Goal: Information Seeking & Learning: Get advice/opinions

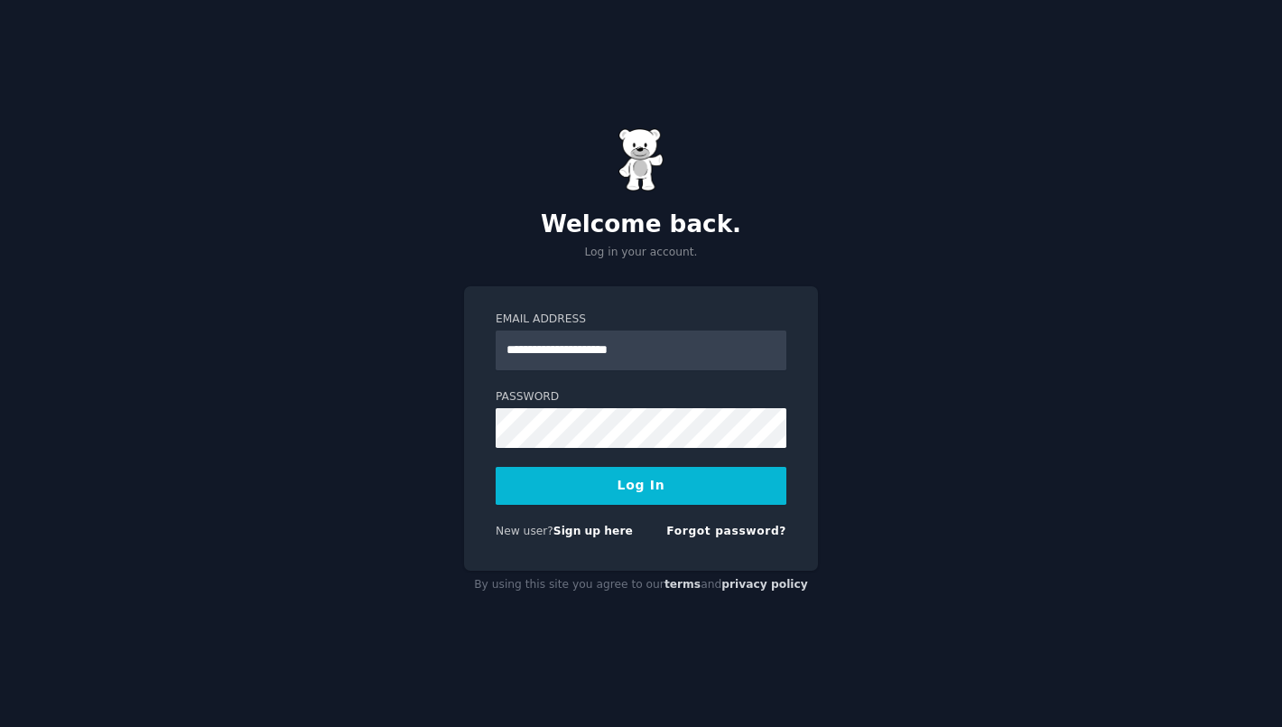
type input "**********"
click at [496, 467] on button "Log In" at bounding box center [641, 486] width 291 height 38
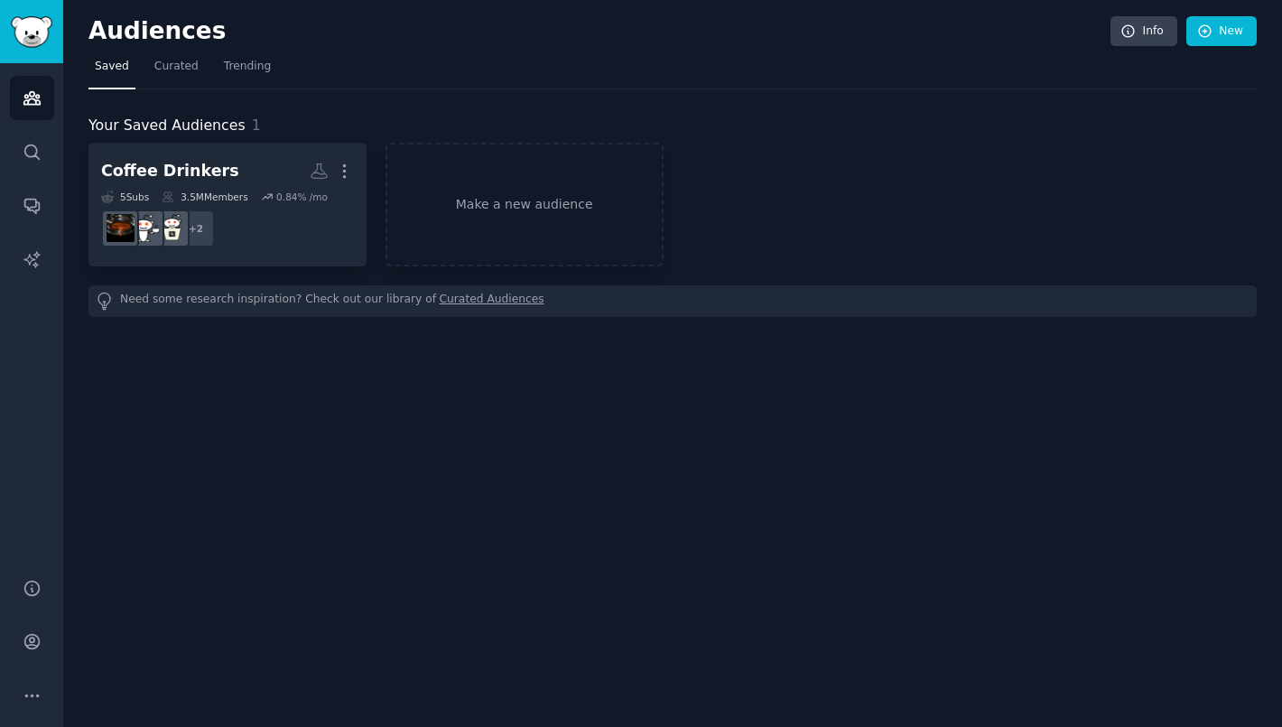
click at [256, 266] on div "Coffee Drinkers More 5 Sub s 3.5M Members 0.84 % /mo + 2 Make a new audience Ne…" at bounding box center [673, 230] width 1169 height 174
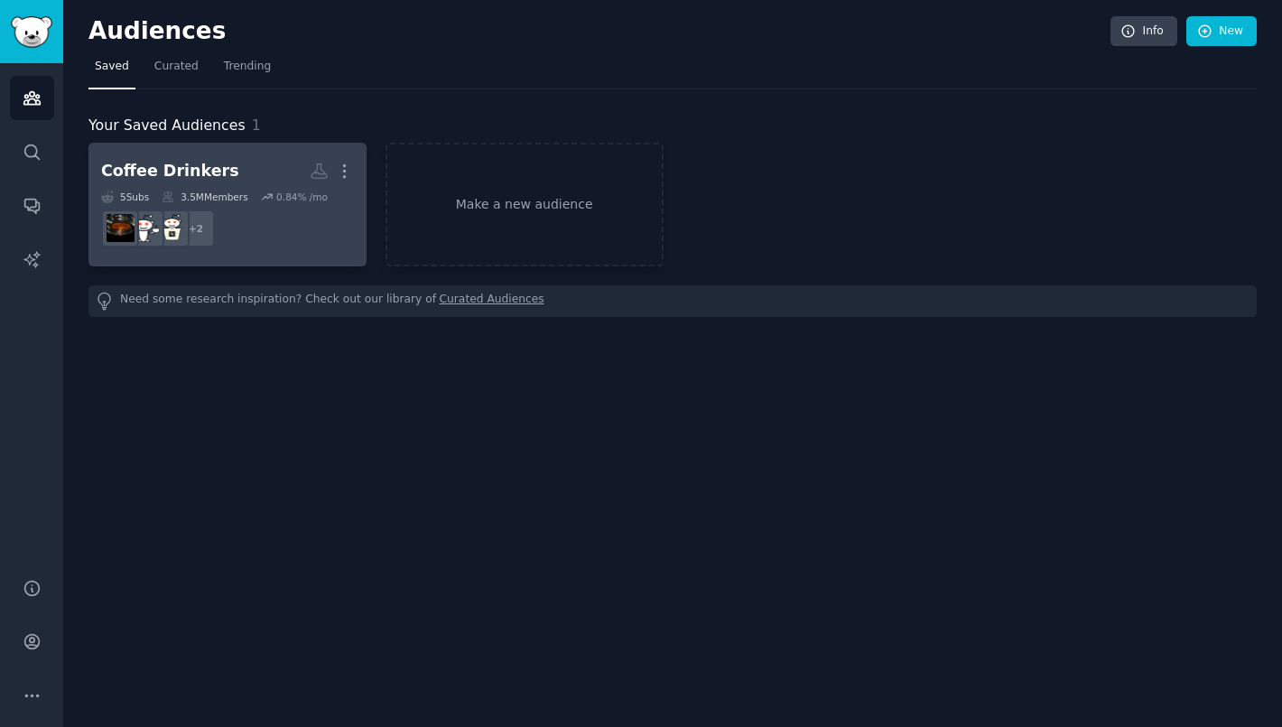
click at [207, 172] on div "Coffee Drinkers" at bounding box center [170, 171] width 138 height 23
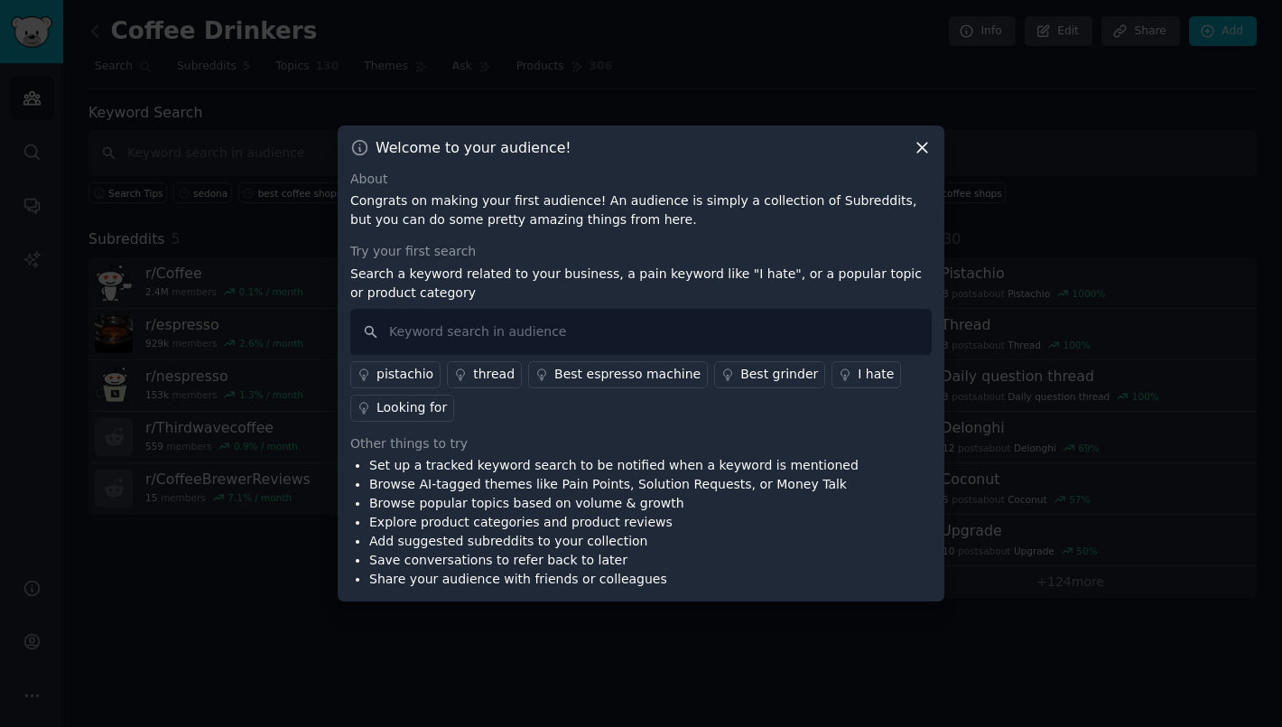
click at [927, 161] on div "Welcome to your audience! About Congrats on making your first audience! An audi…" at bounding box center [641, 364] width 607 height 477
click at [928, 151] on icon at bounding box center [923, 148] width 10 height 10
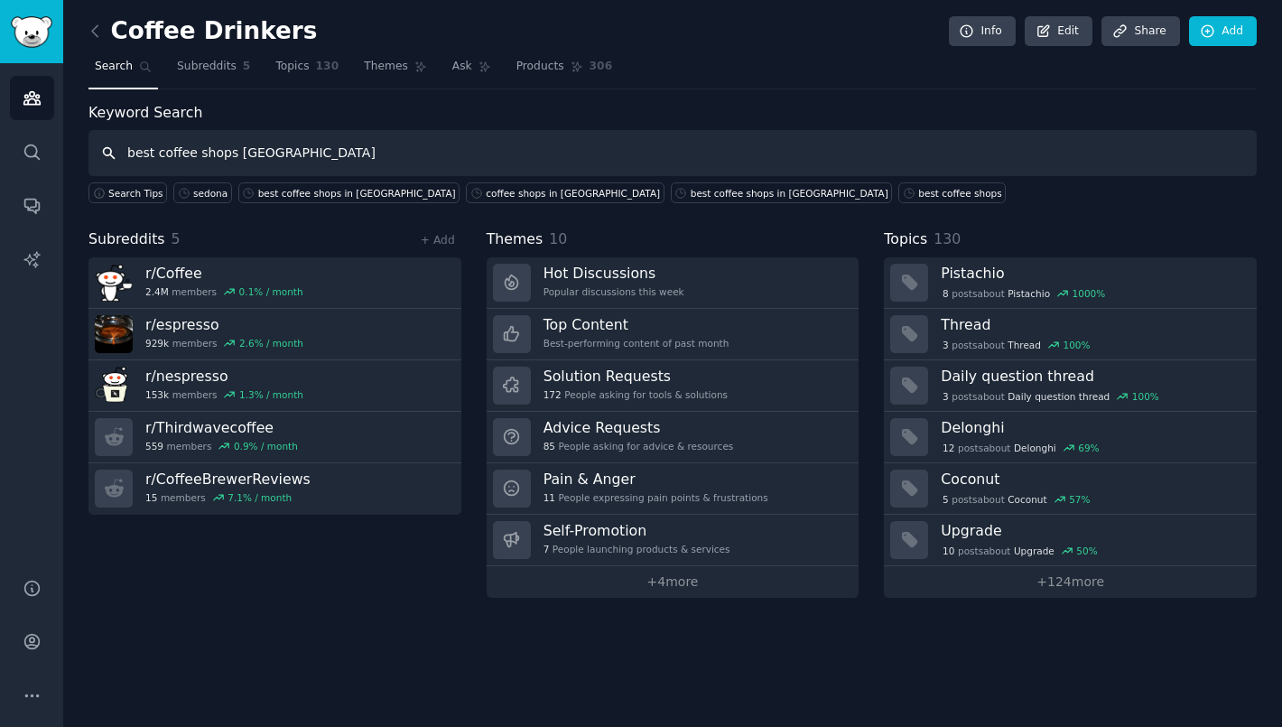
type input "best coffee shops phoenix"
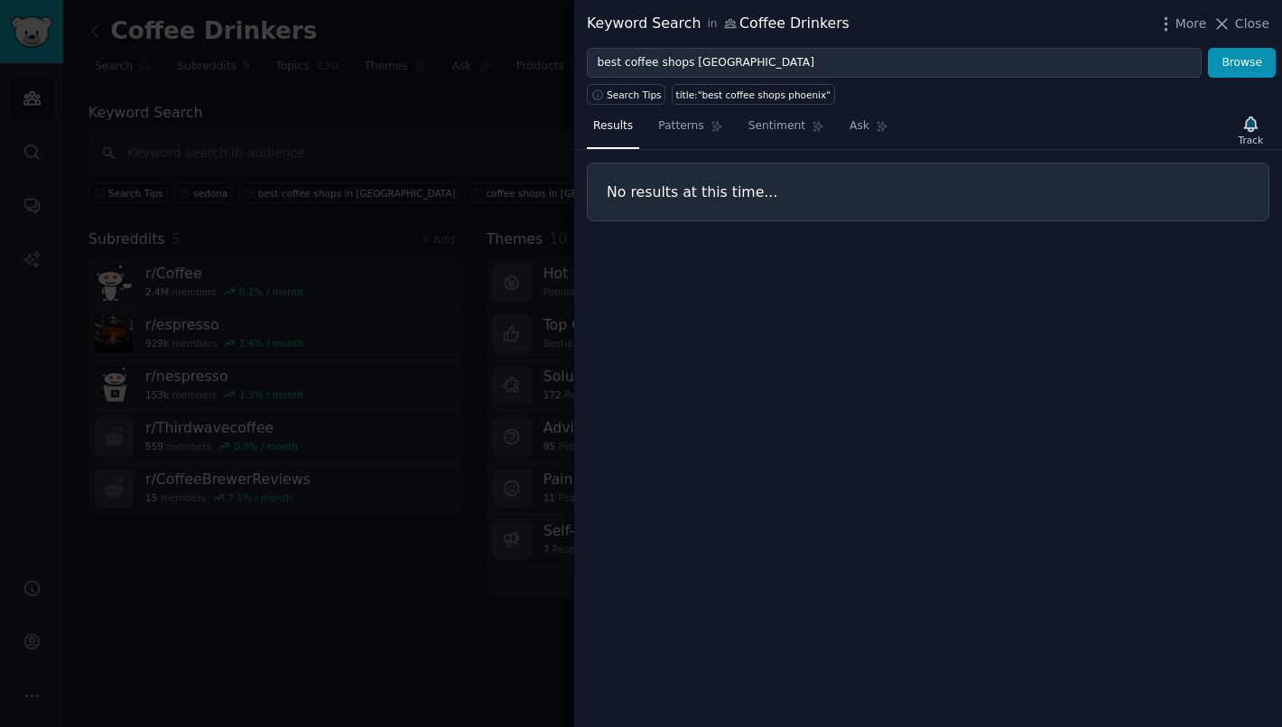
click at [465, 108] on div at bounding box center [641, 363] width 1282 height 727
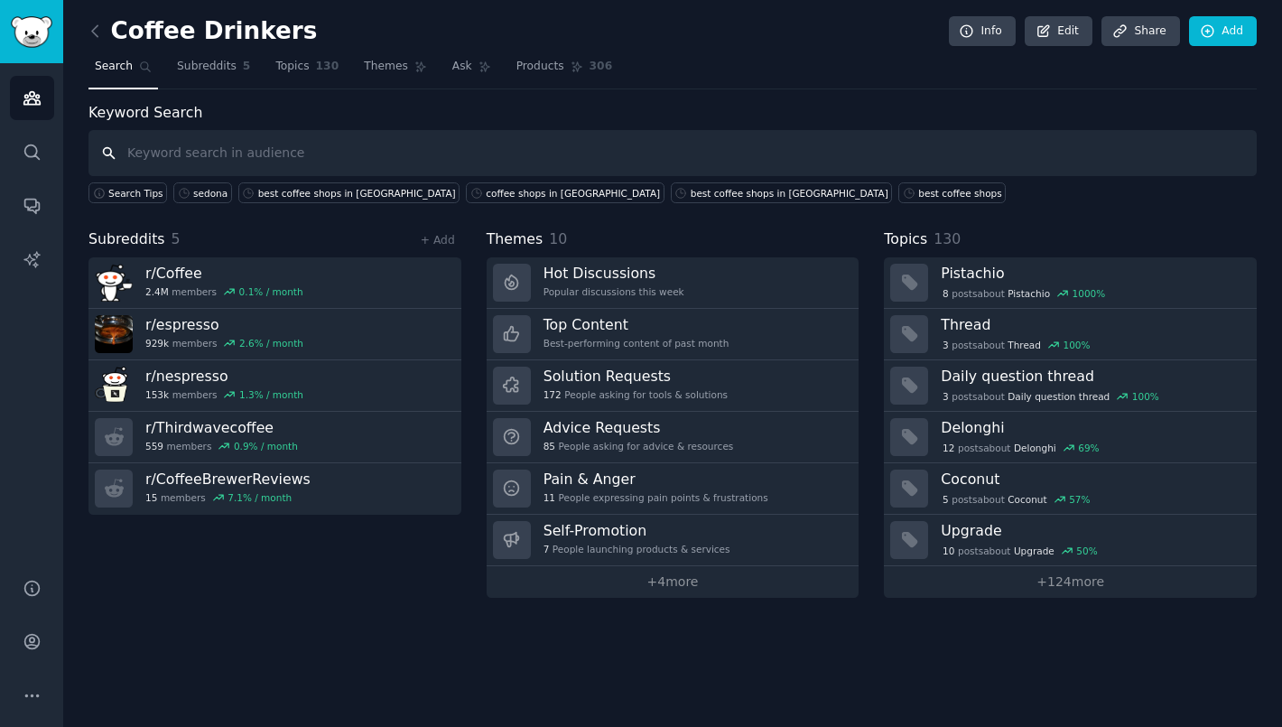
click at [420, 152] on input "text" at bounding box center [673, 153] width 1169 height 46
click at [454, 148] on input "text" at bounding box center [673, 153] width 1169 height 46
click at [106, 154] on input "text" at bounding box center [673, 153] width 1169 height 46
click at [153, 154] on input "text" at bounding box center [673, 153] width 1169 height 46
type input "best coffee shops Phoenix"
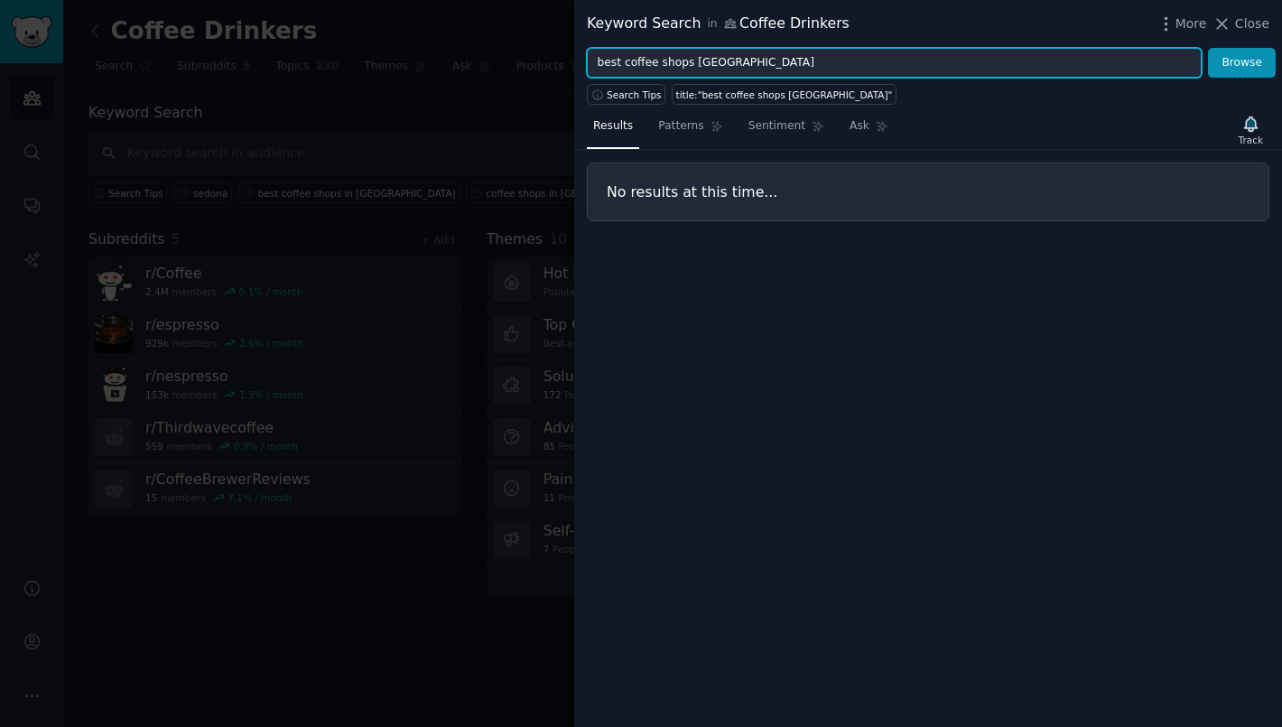
click at [697, 71] on input "best coffee shops Phoenix" at bounding box center [894, 63] width 615 height 31
type input "best coffee shops in Phoenix"
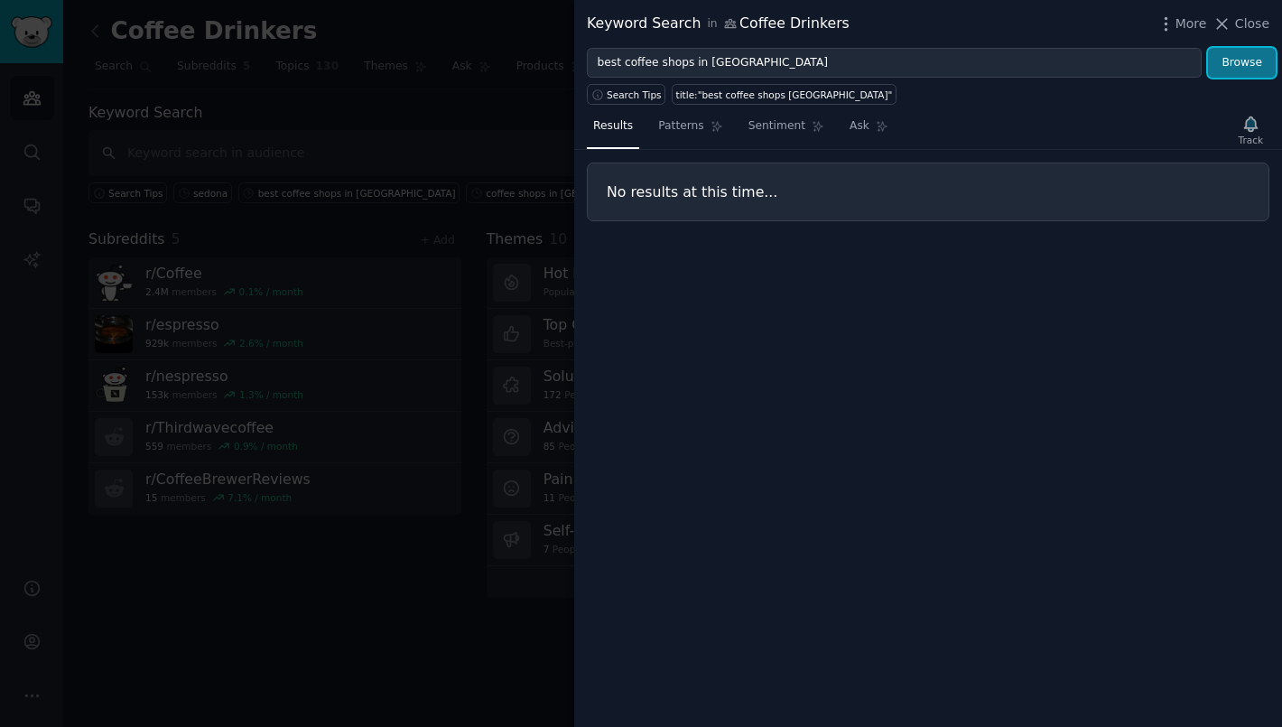
click at [1263, 71] on button "Browse" at bounding box center [1242, 63] width 68 height 31
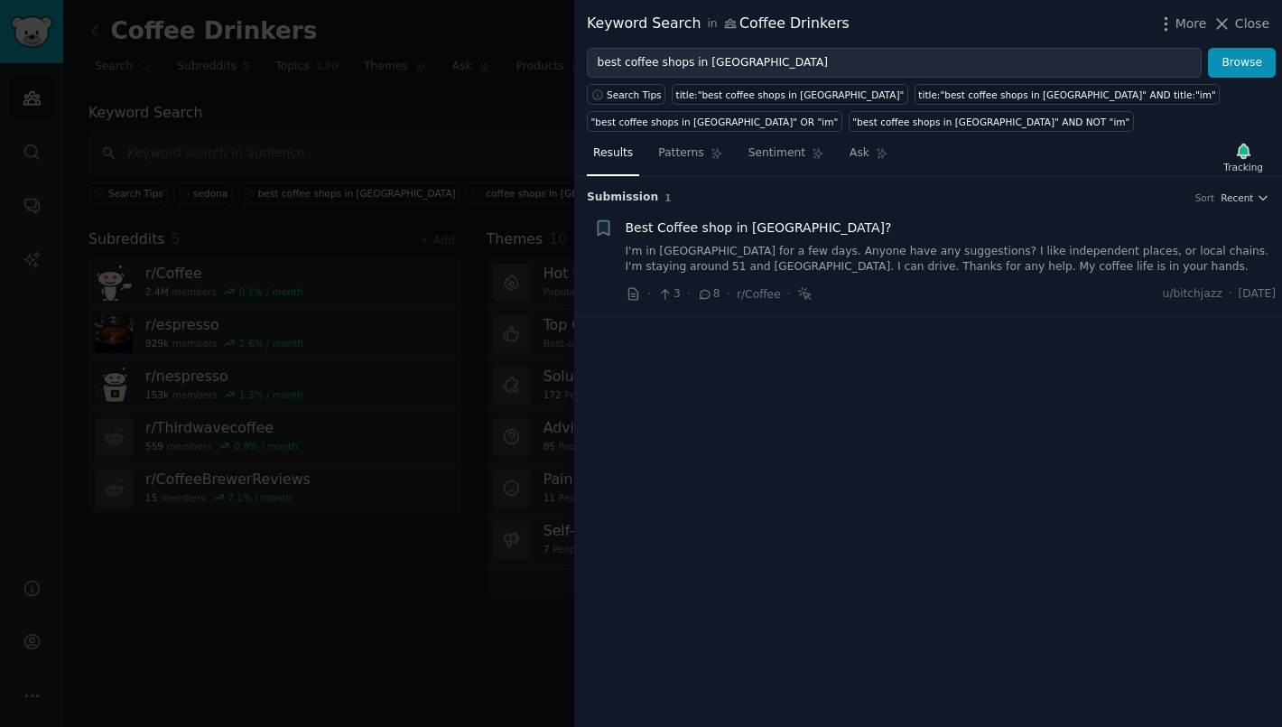
click at [825, 258] on link "I'm in Phoenix for a few days. Anyone have any suggestions? I like independent …" at bounding box center [951, 260] width 651 height 32
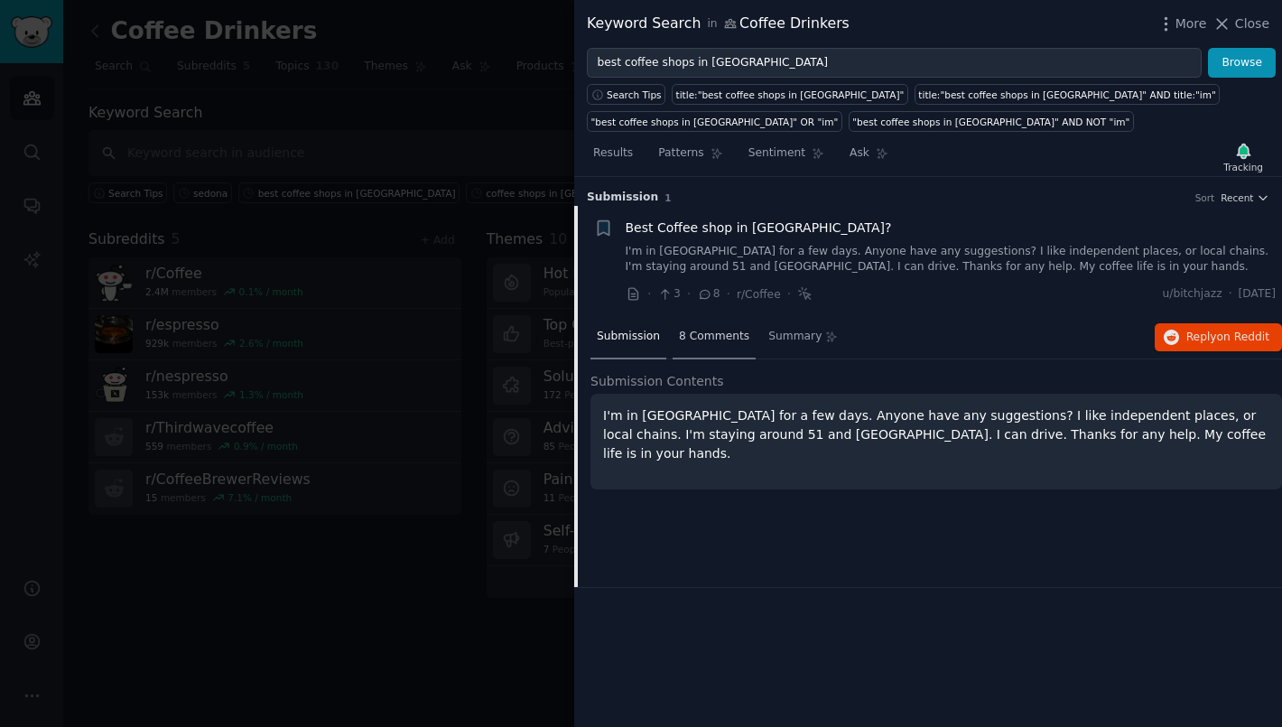
click at [706, 345] on div "8 Comments" at bounding box center [714, 337] width 83 height 43
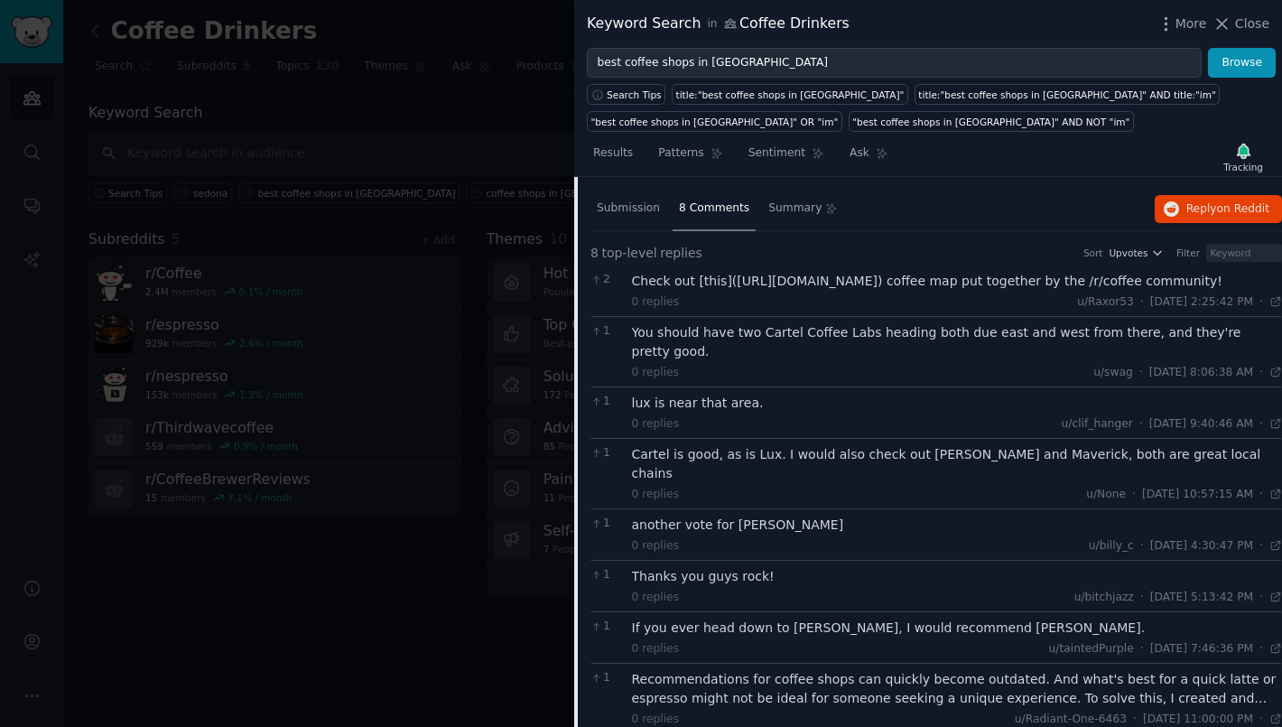
scroll to position [135, 0]
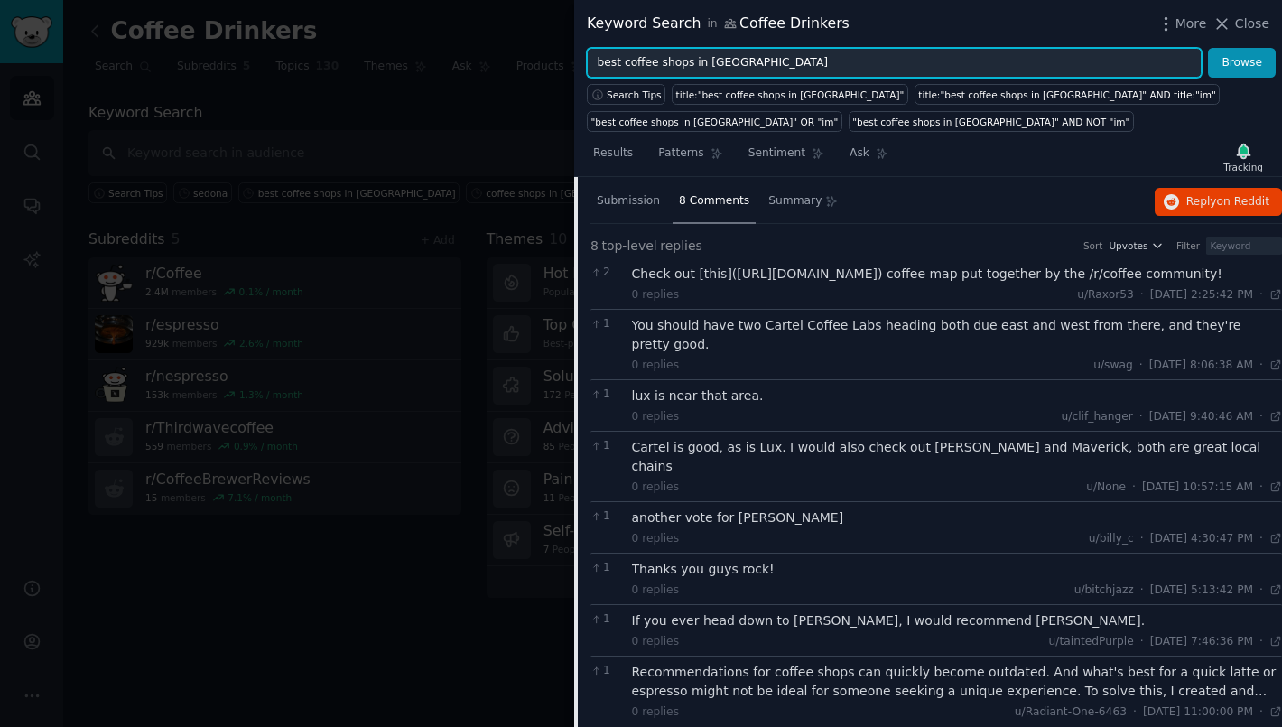
drag, startPoint x: 755, startPoint y: 68, endPoint x: 632, endPoint y: 60, distance: 123.1
click at [632, 60] on input "best coffee shops in Phoenix" at bounding box center [894, 63] width 615 height 31
click at [621, 61] on input "best coffee shops in Phoenix" at bounding box center [894, 63] width 615 height 31
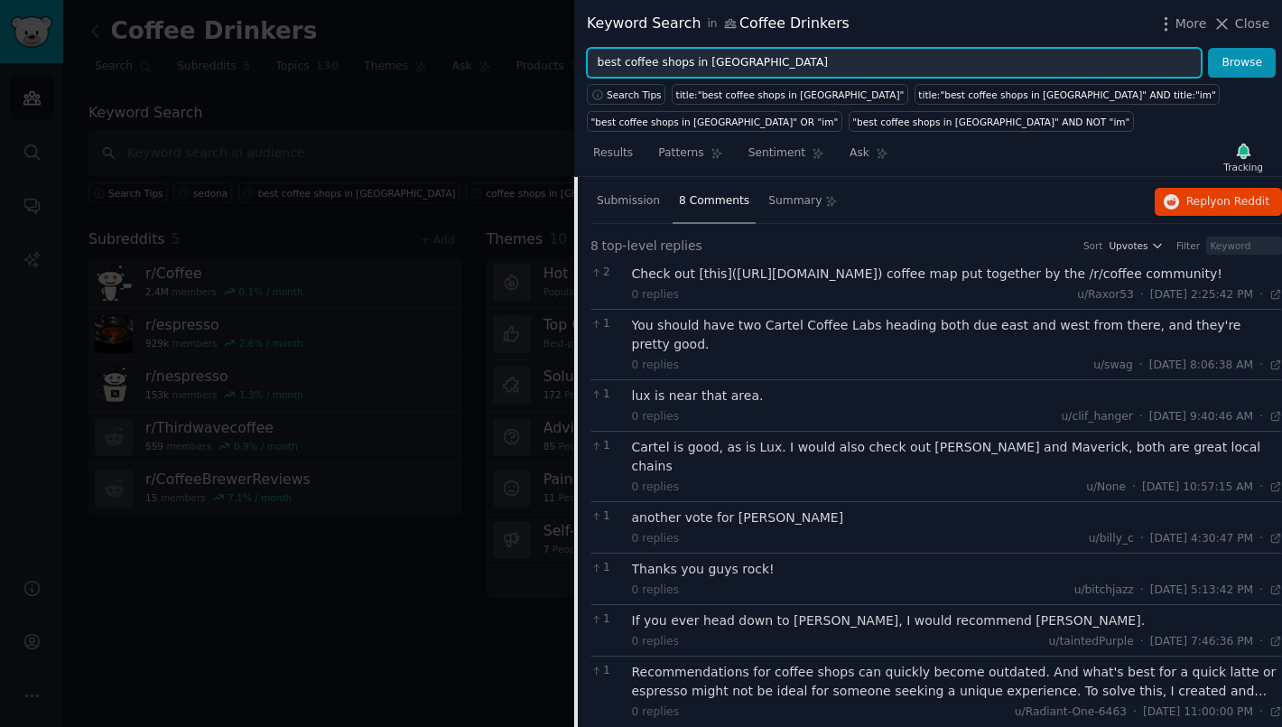
click at [621, 61] on input "best coffee shops in Phoenix" at bounding box center [894, 63] width 615 height 31
click at [282, 149] on div at bounding box center [641, 363] width 1282 height 727
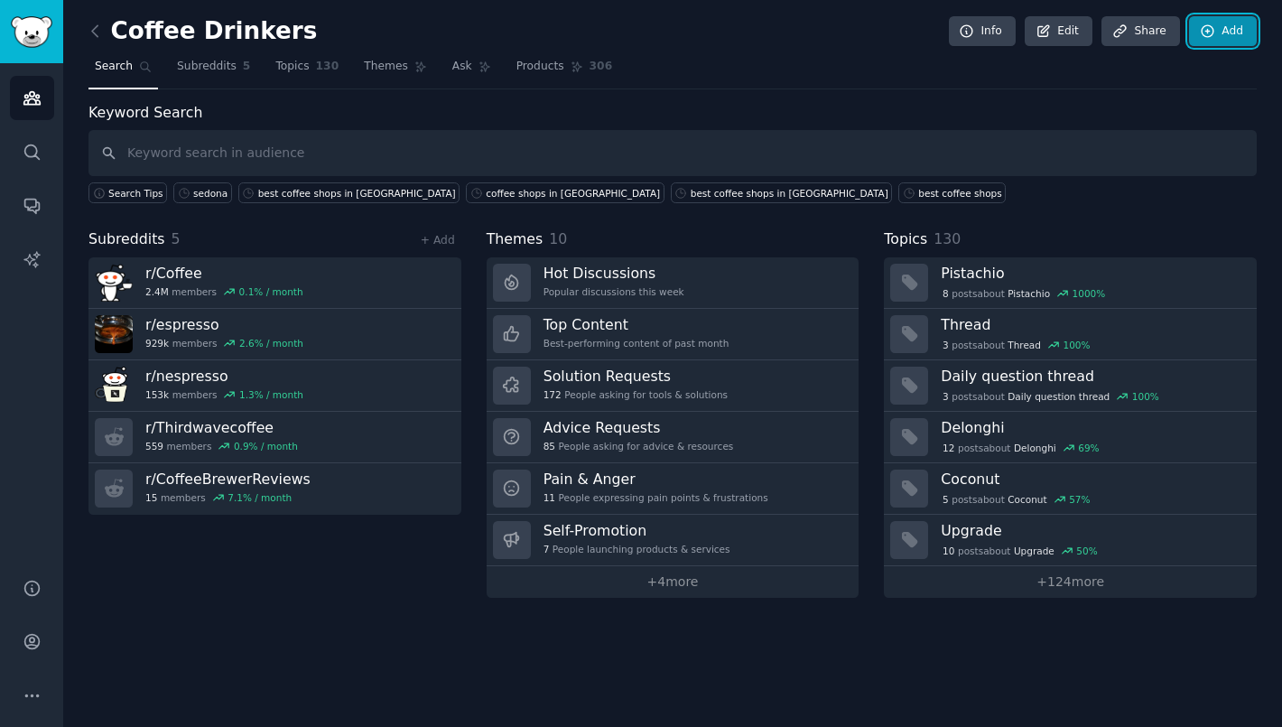
click at [1222, 36] on link "Add" at bounding box center [1223, 31] width 68 height 31
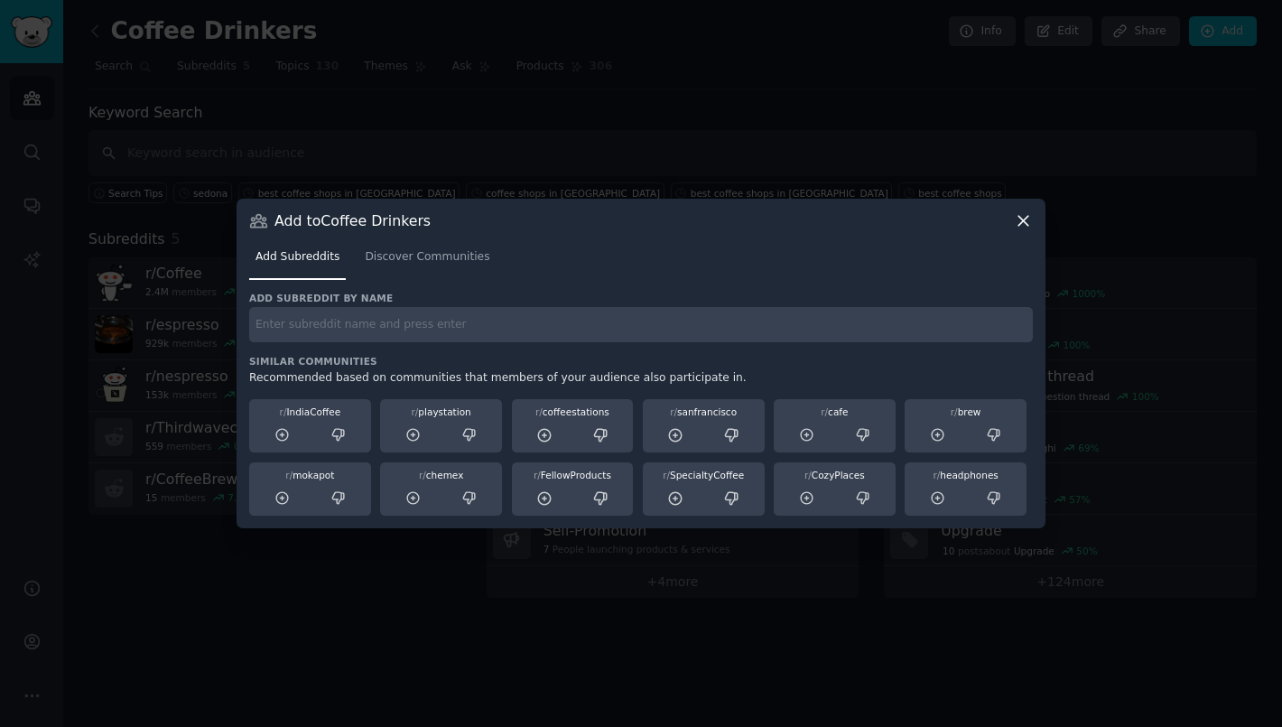
click at [461, 312] on input "text" at bounding box center [641, 324] width 784 height 35
type input "pourover"
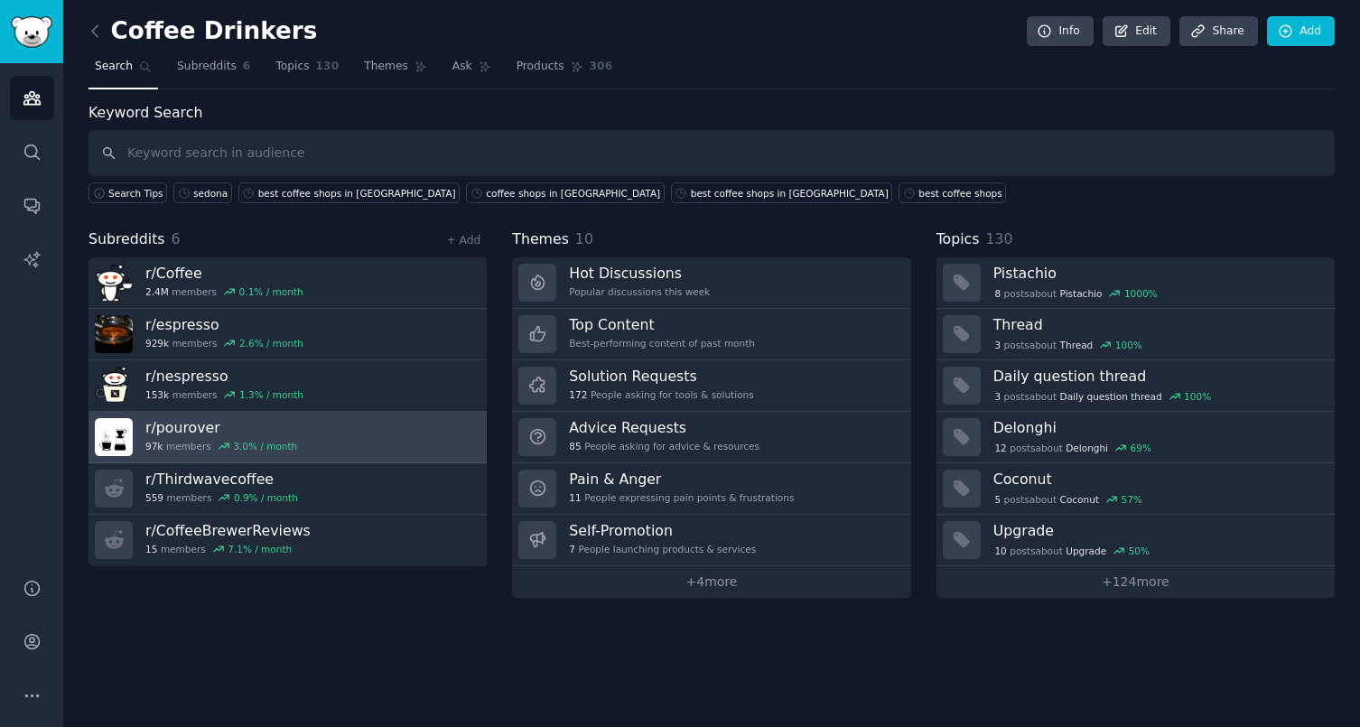
click at [204, 430] on h3 "r/ pourover" at bounding box center [221, 427] width 152 height 19
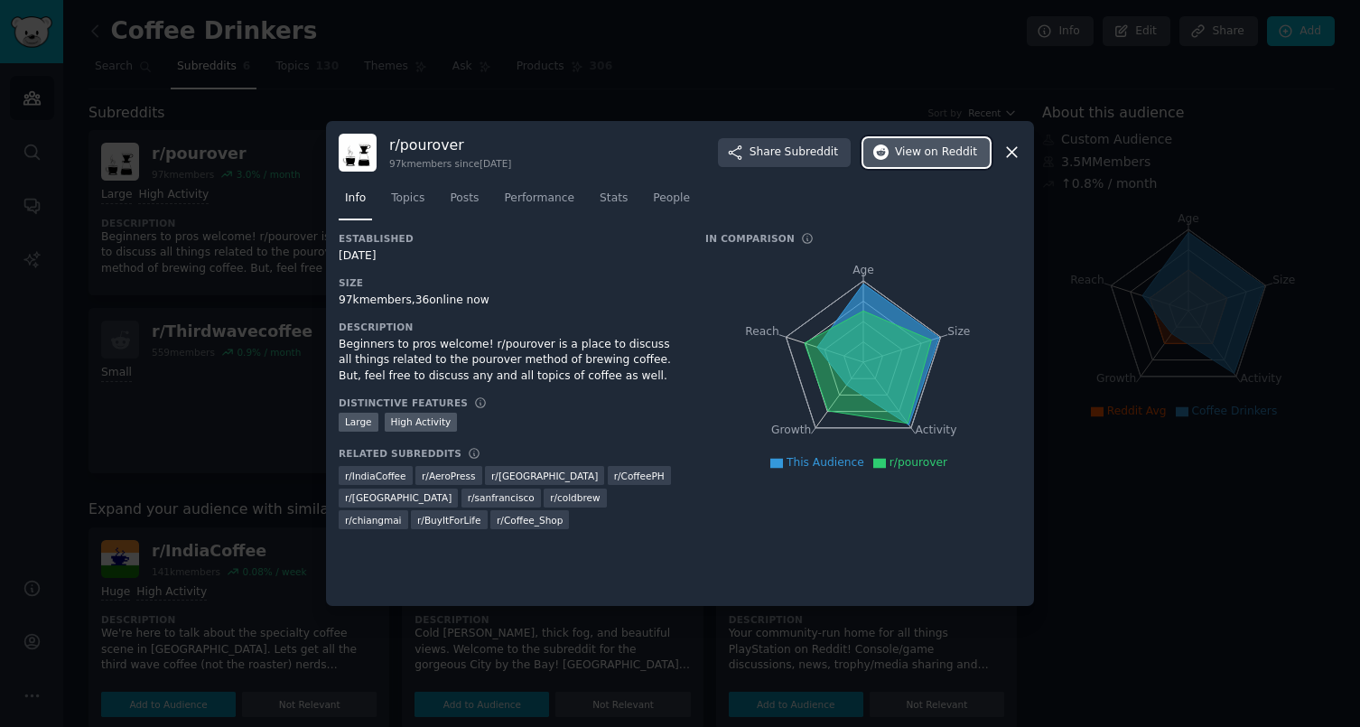
click at [949, 165] on button "View on Reddit" at bounding box center [926, 152] width 126 height 29
